Goal: Manage account settings

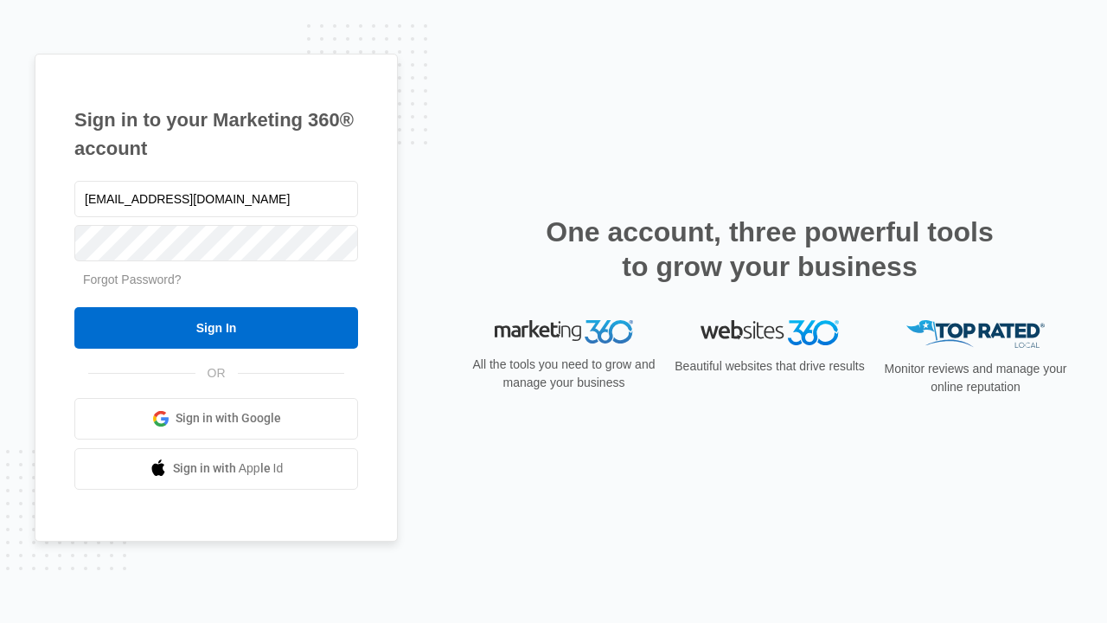
type input "dankie614@gmail.com"
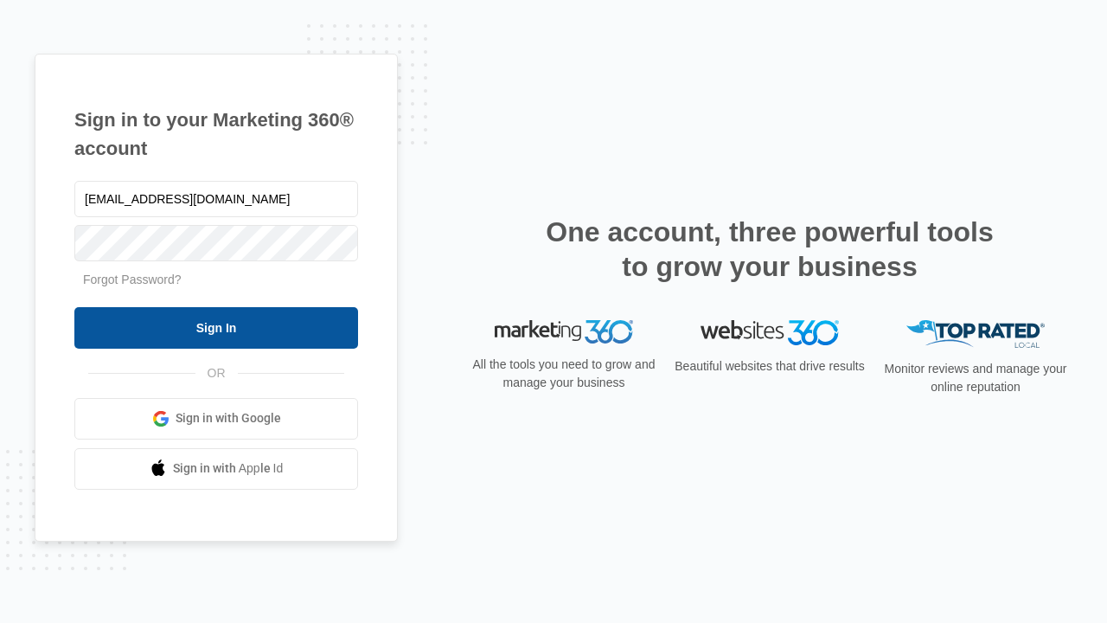
click at [216, 327] on input "Sign In" at bounding box center [216, 328] width 284 height 42
